Goal: Transaction & Acquisition: Purchase product/service

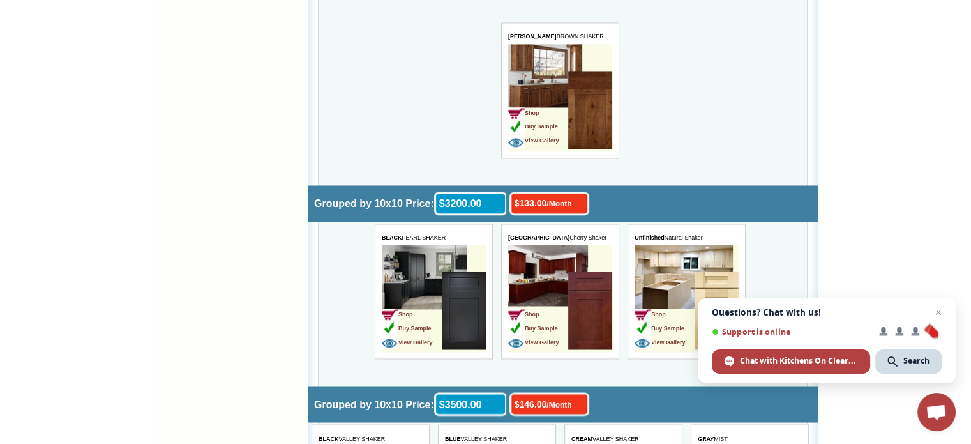
scroll to position [2108, 0]
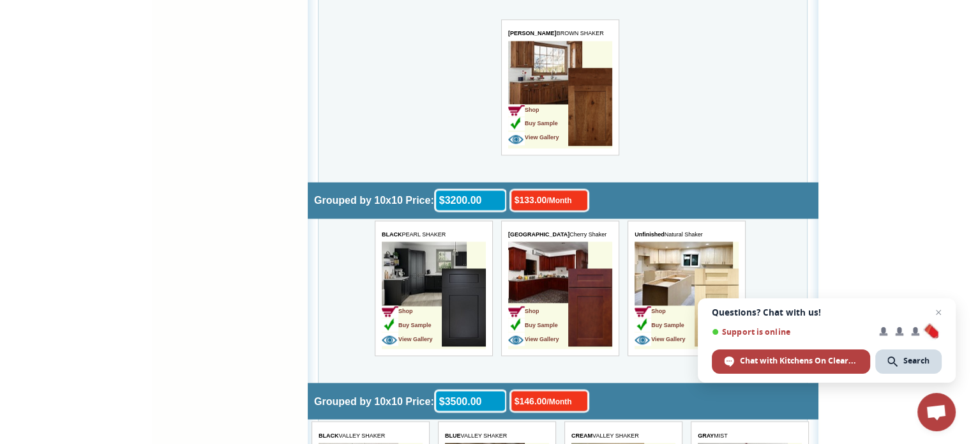
click at [595, 100] on img at bounding box center [590, 107] width 44 height 78
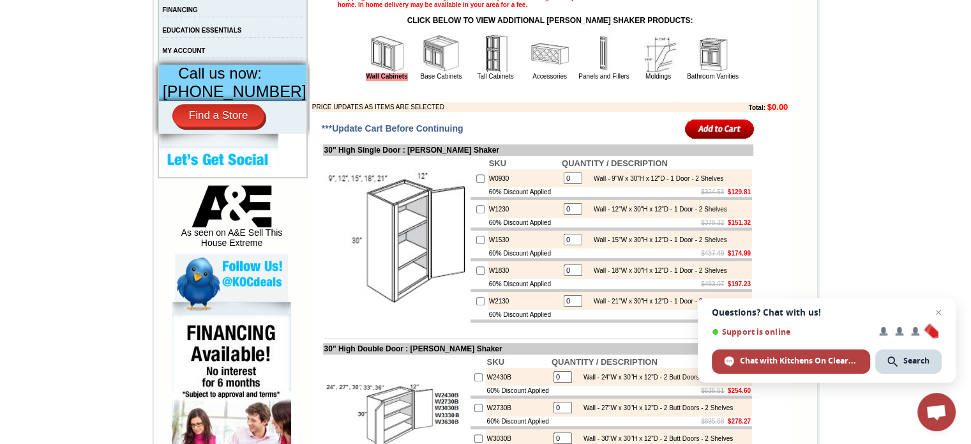
scroll to position [511, 0]
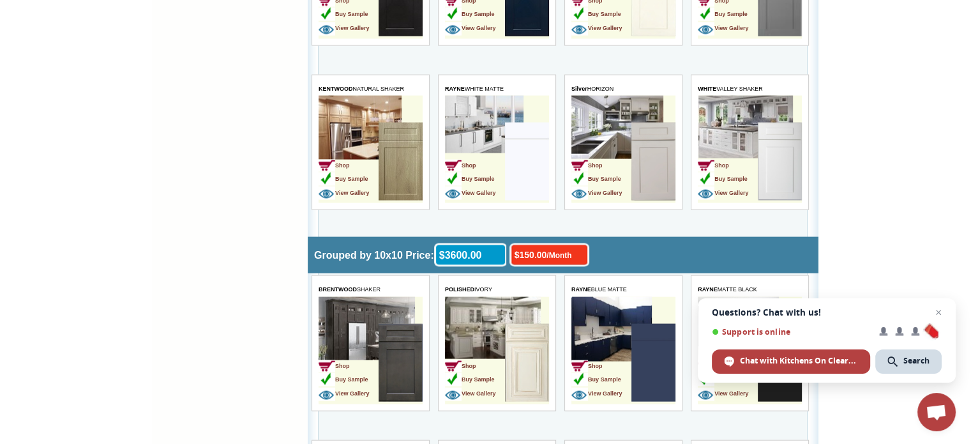
scroll to position [2810, 0]
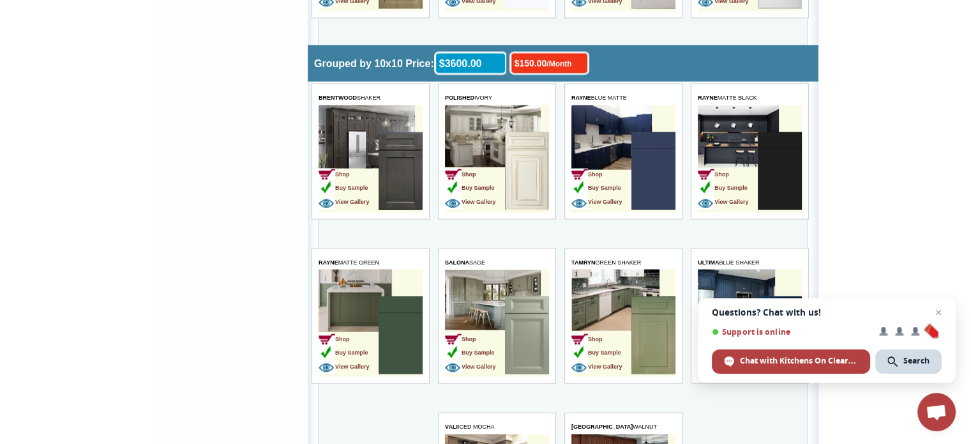
click at [514, 150] on img at bounding box center [527, 171] width 44 height 78
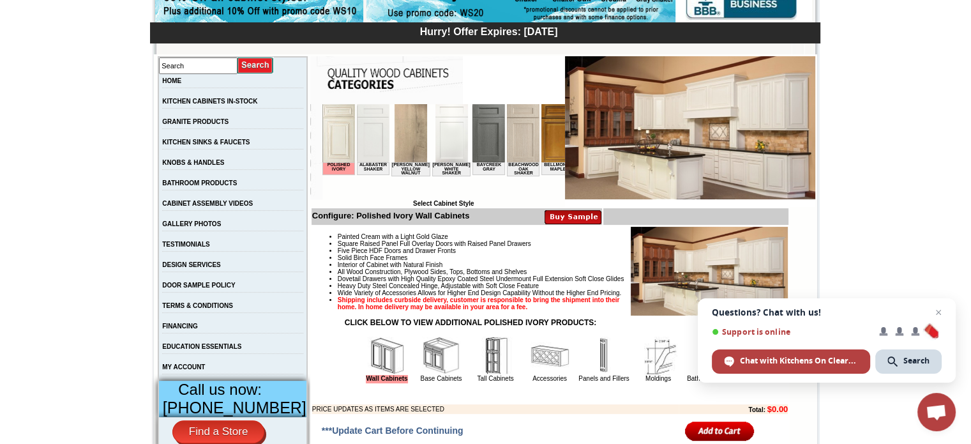
scroll to position [192, 0]
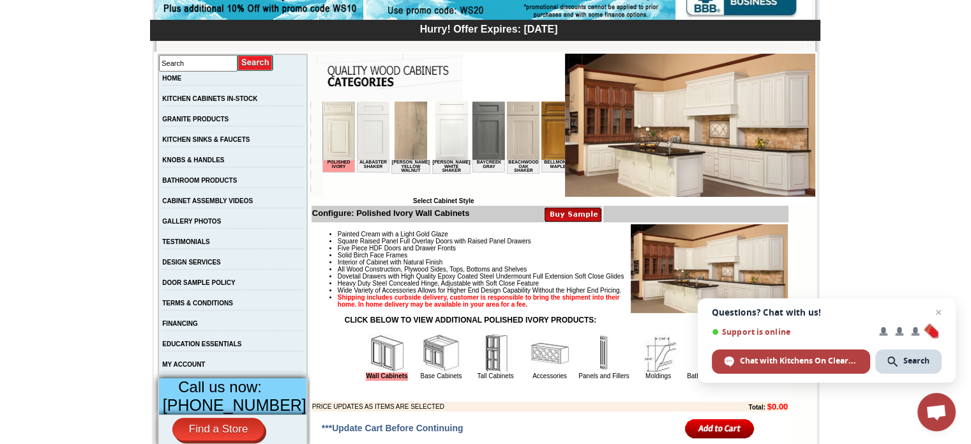
click at [335, 144] on img at bounding box center [338, 131] width 33 height 58
